Goal: Task Accomplishment & Management: Manage account settings

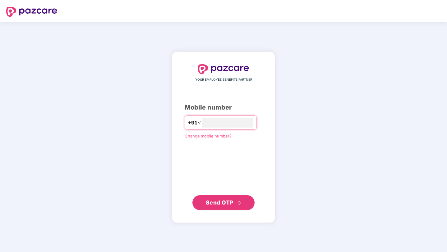
type input "**********"
click at [212, 207] on button "Send OTP" at bounding box center [223, 202] width 62 height 15
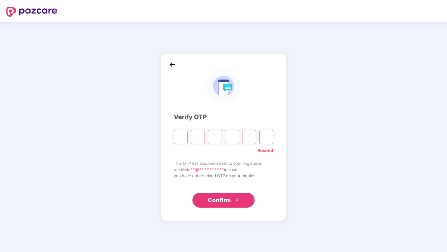
type input "*"
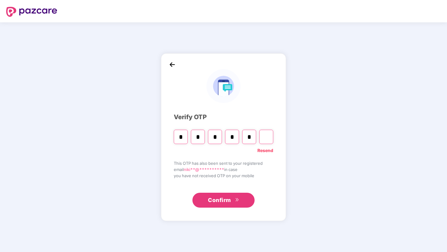
type input "*"
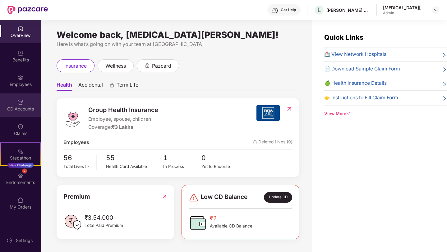
click at [28, 101] on div "CD Accounts" at bounding box center [20, 104] width 41 height 23
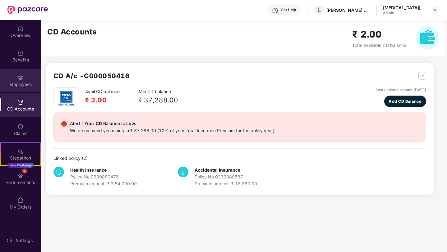
click at [24, 86] on div "Employees" at bounding box center [20, 84] width 41 height 6
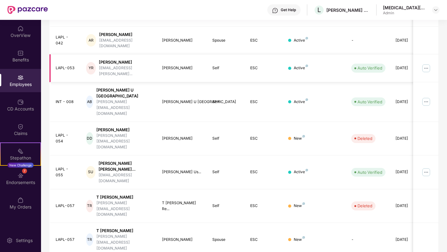
scroll to position [135, 0]
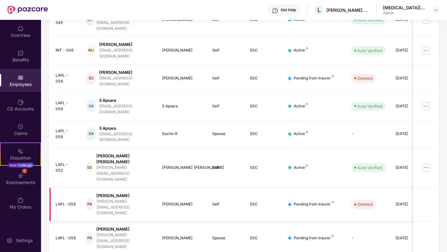
scroll to position [129, 0]
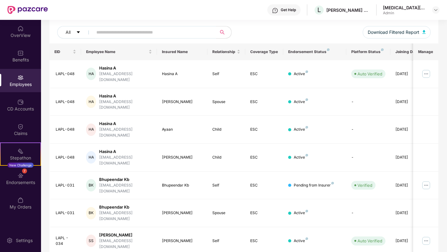
scroll to position [130, 0]
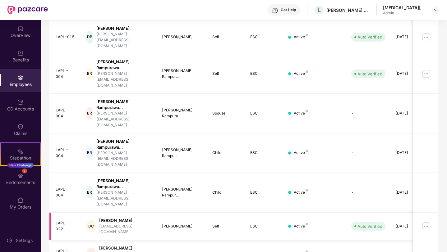
scroll to position [150, 0]
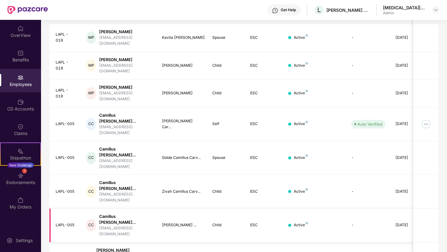
scroll to position [130, 0]
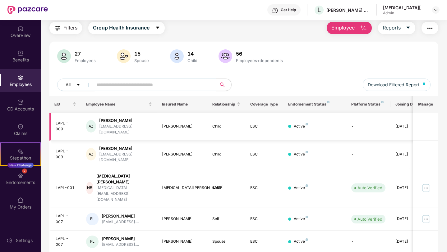
scroll to position [0, 0]
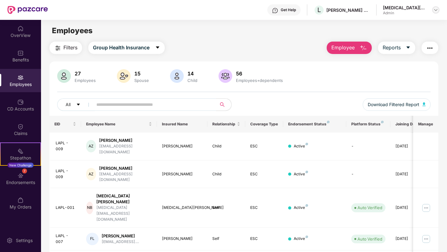
click at [436, 10] on img at bounding box center [435, 9] width 5 height 5
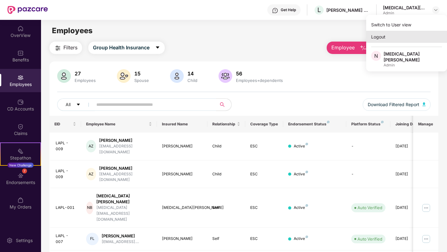
click at [388, 41] on div "Logout" at bounding box center [406, 37] width 81 height 12
